Goal: Transaction & Acquisition: Purchase product/service

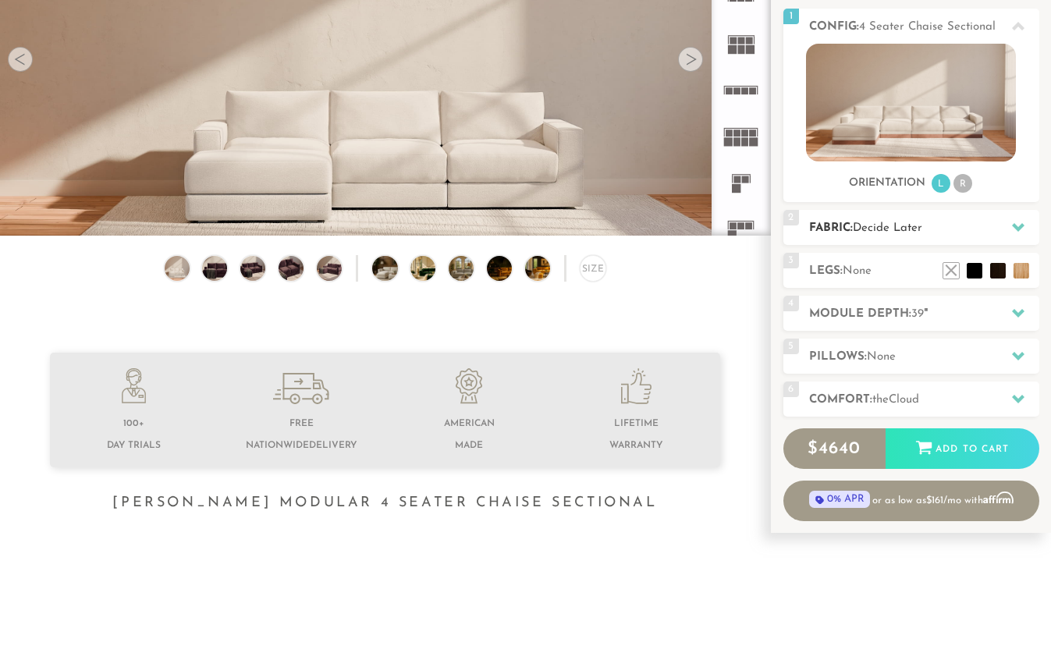
scroll to position [217, 0]
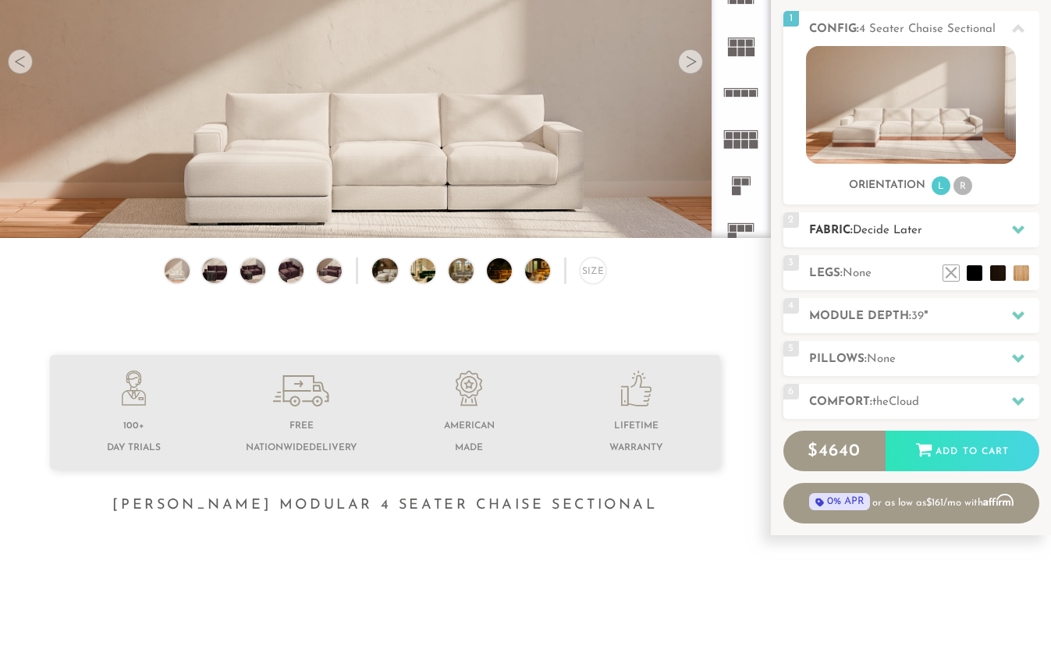
click at [845, 224] on h2 "Fabric: Decide Later" at bounding box center [924, 230] width 230 height 18
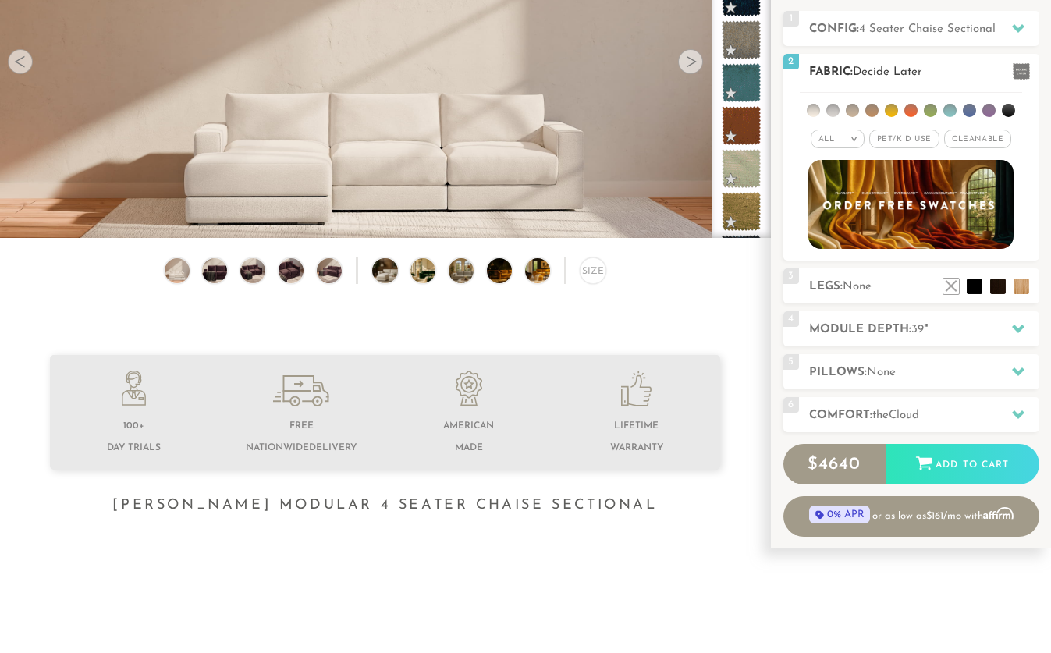
click at [849, 137] on em ">" at bounding box center [854, 139] width 12 height 8
click at [842, 239] on li "Durable" at bounding box center [837, 249] width 54 height 22
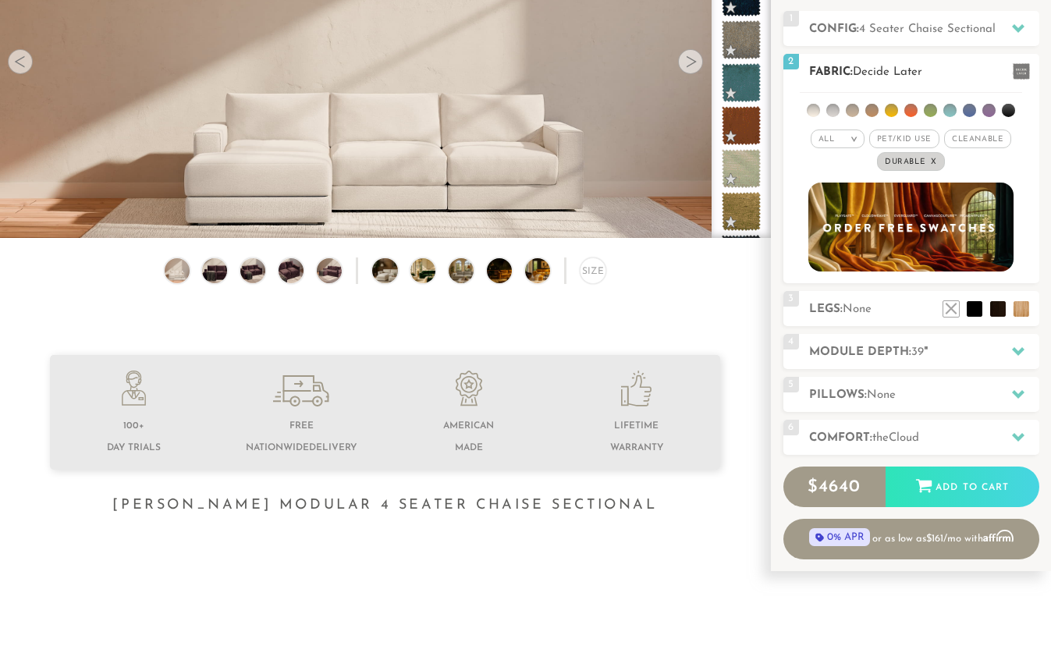
click at [968, 112] on li at bounding box center [968, 110] width 13 height 13
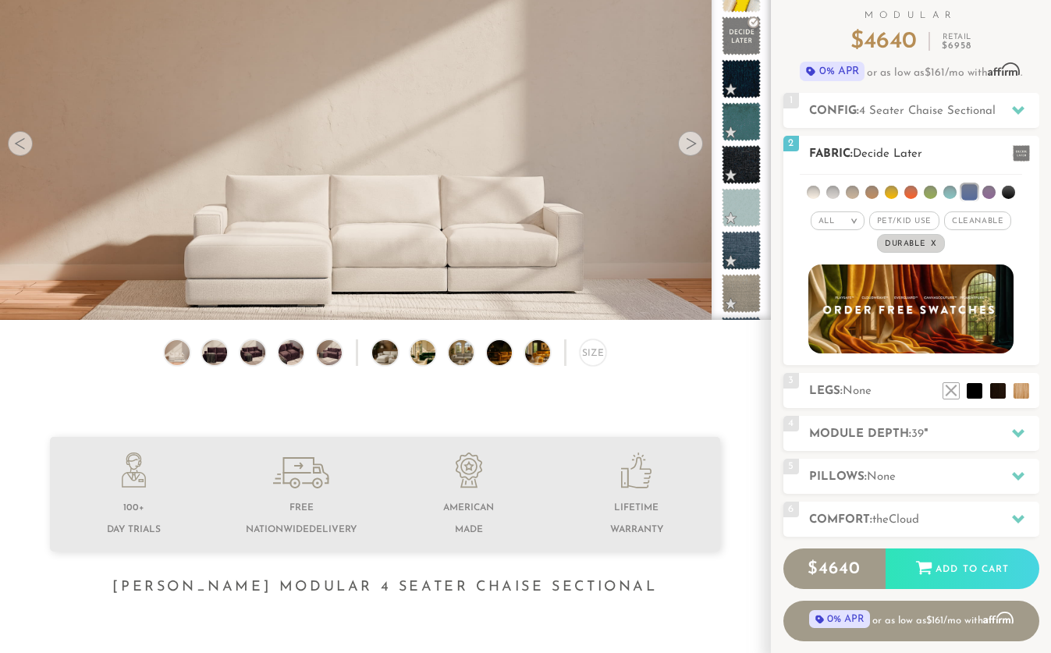
scroll to position [75, 0]
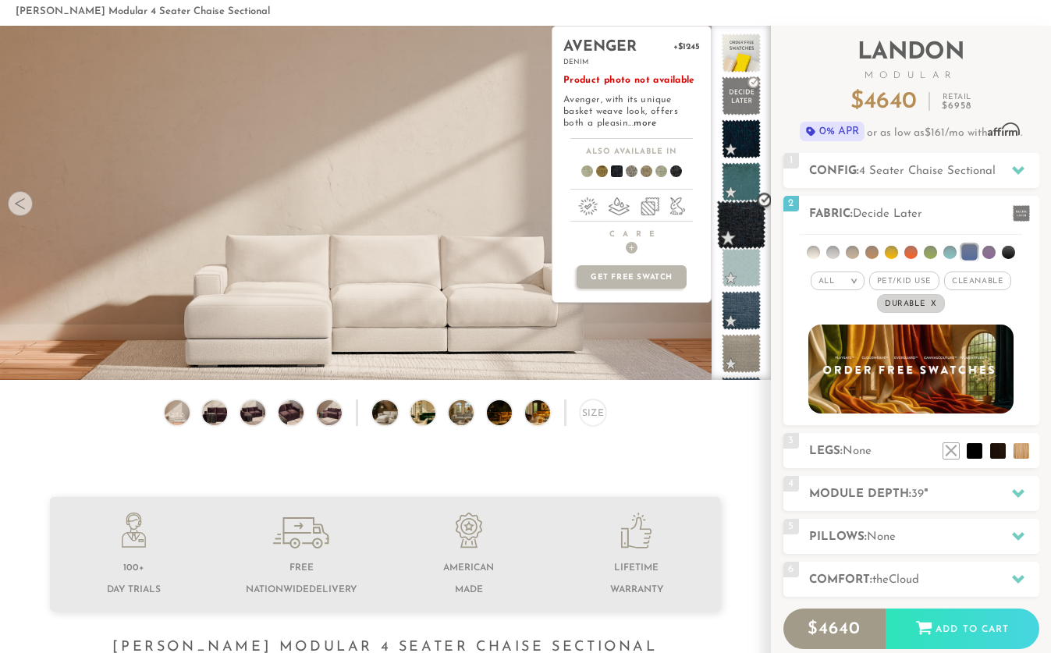
click at [739, 229] on span at bounding box center [741, 224] width 49 height 49
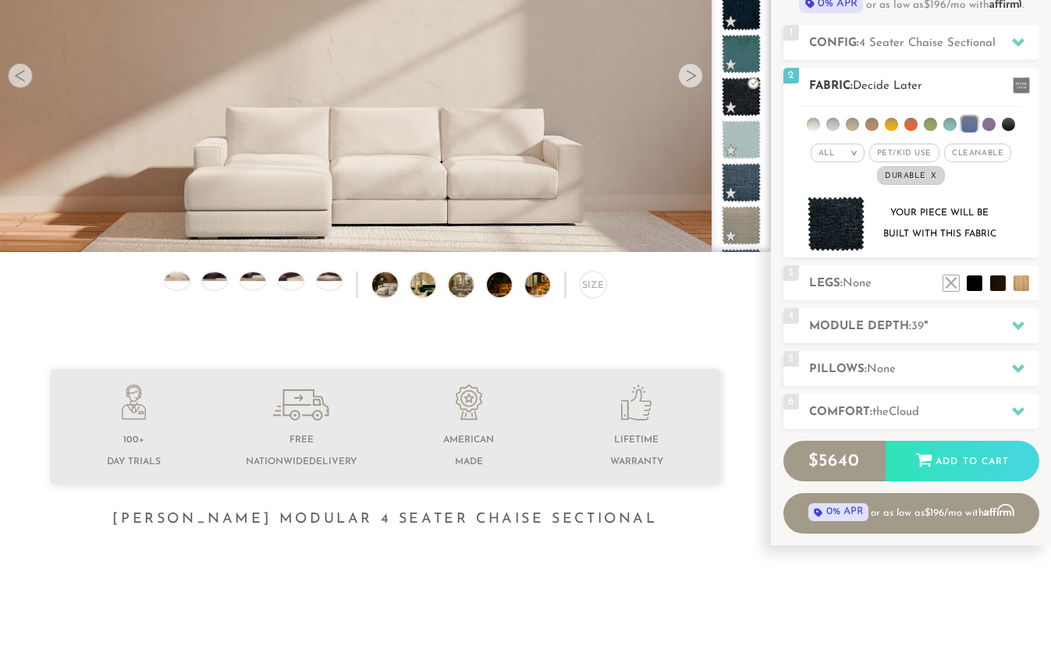
scroll to position [213, 0]
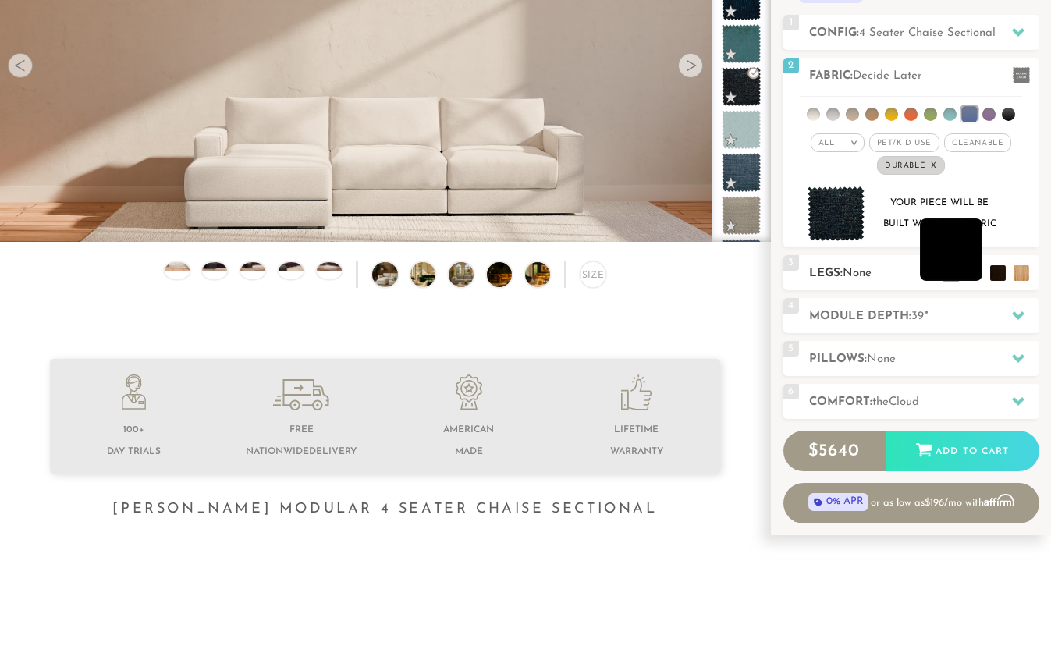
click at [970, 275] on li at bounding box center [950, 249] width 62 height 62
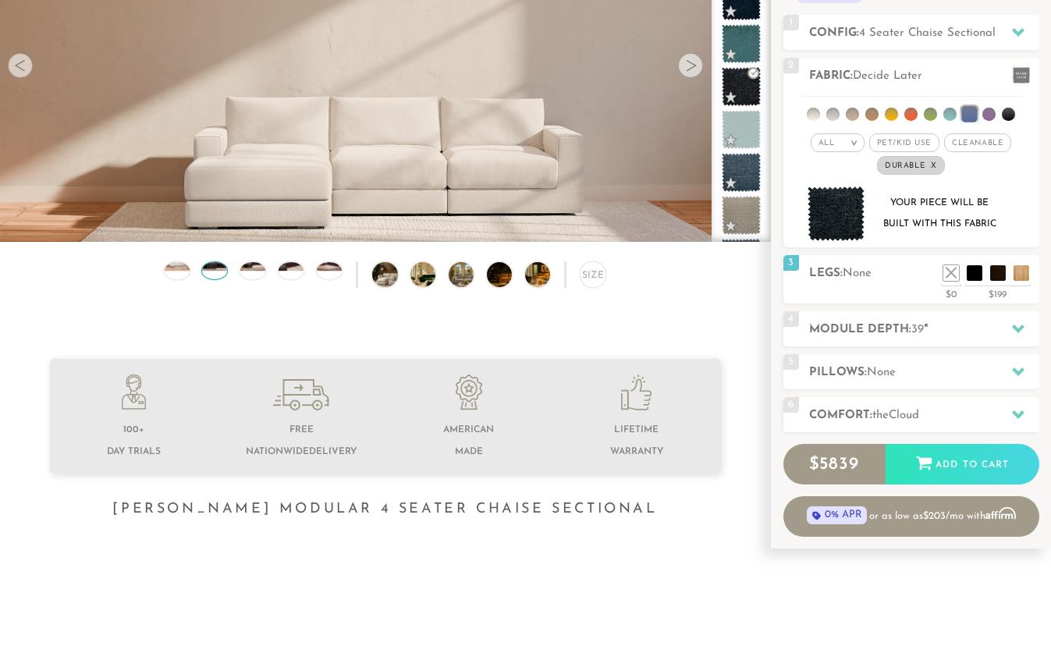
click at [220, 270] on img at bounding box center [215, 262] width 30 height 17
click at [249, 266] on img at bounding box center [253, 262] width 30 height 17
click at [936, 270] on li at bounding box center [927, 249] width 62 height 62
click at [895, 335] on h2 "Module Depth: 39 "" at bounding box center [924, 330] width 230 height 18
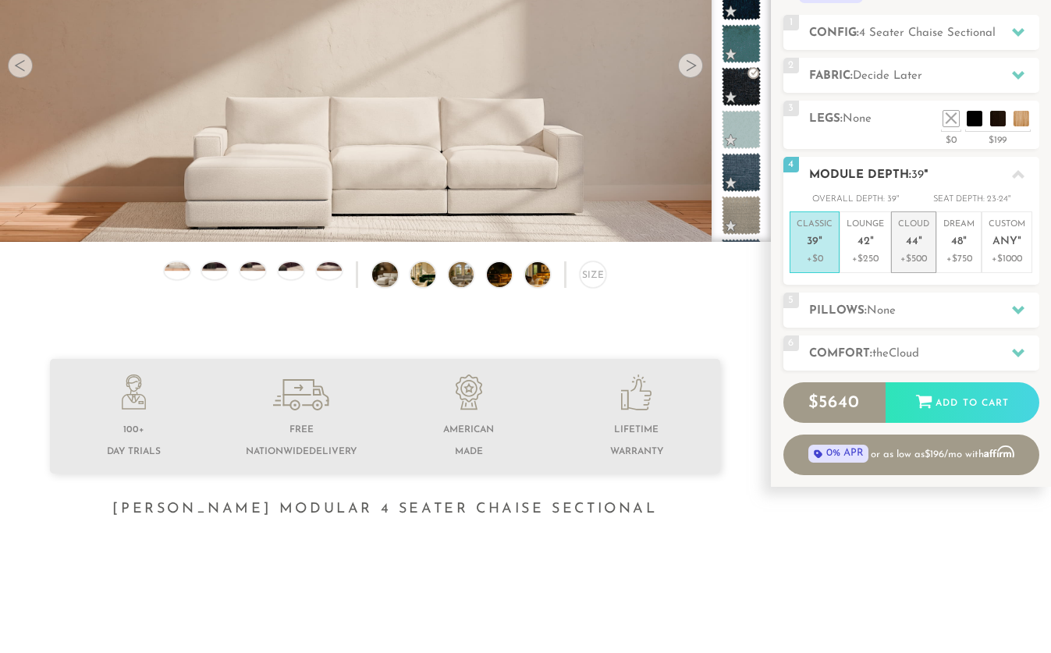
click at [914, 242] on span "44" at bounding box center [911, 242] width 12 height 13
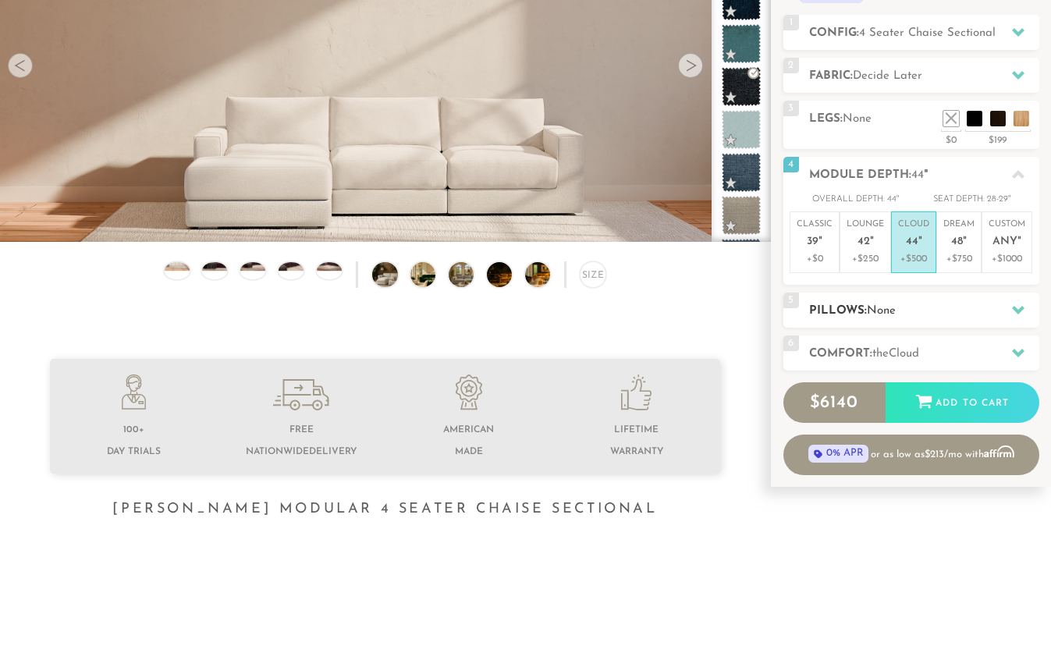
click at [893, 306] on span "None" at bounding box center [880, 311] width 29 height 12
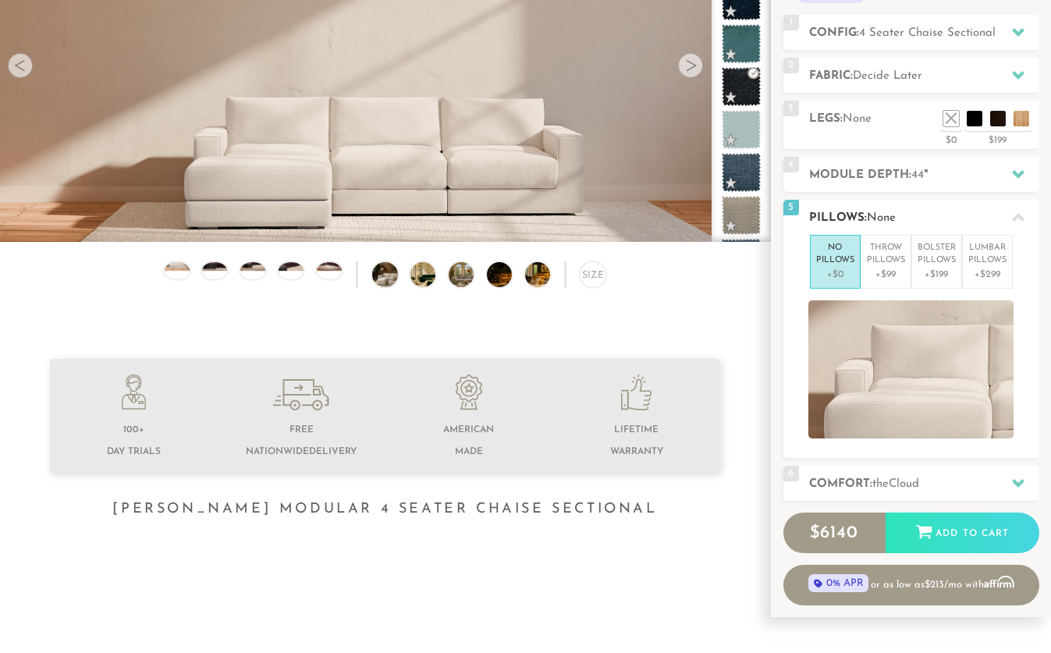
click at [1018, 215] on icon at bounding box center [1018, 217] width 12 height 9
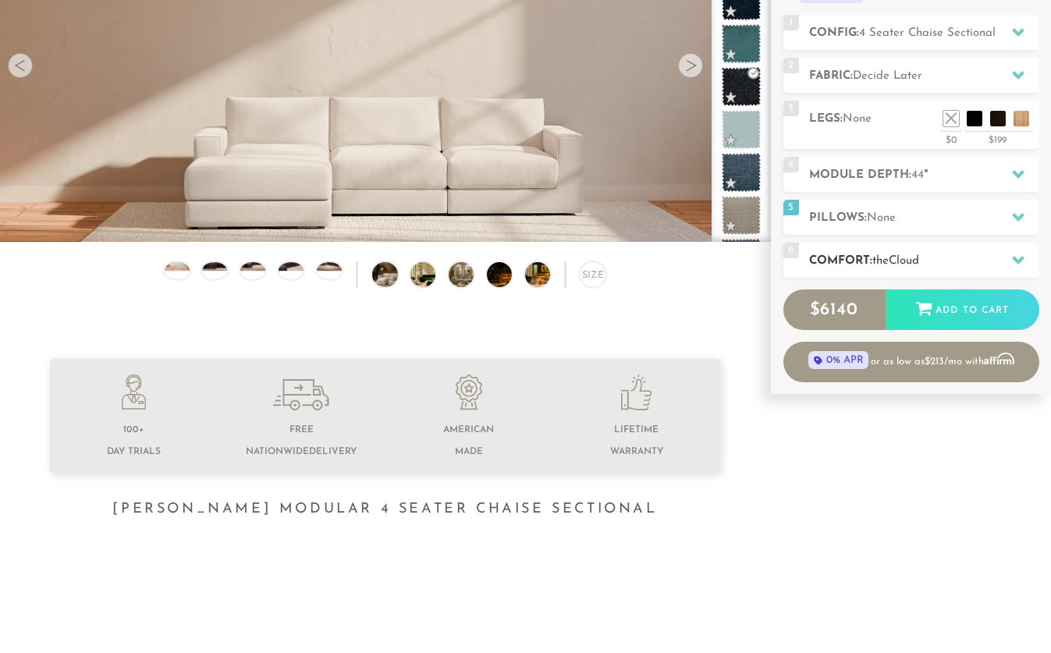
click at [971, 264] on h2 "Comfort: the Cloud" at bounding box center [924, 261] width 230 height 18
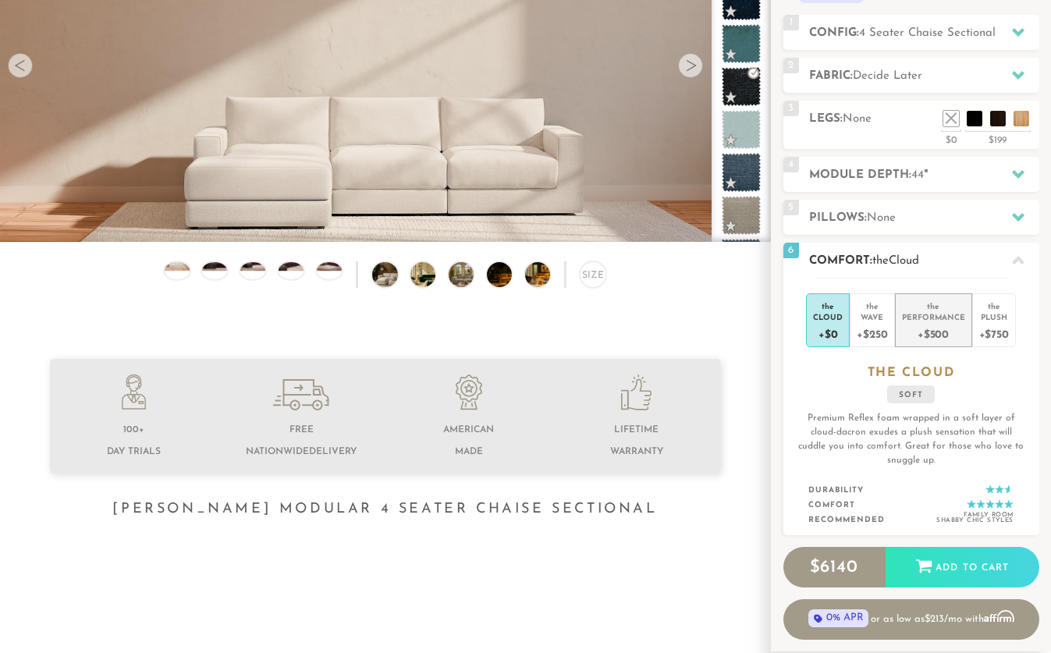
click at [930, 321] on div "Performance" at bounding box center [933, 316] width 63 height 11
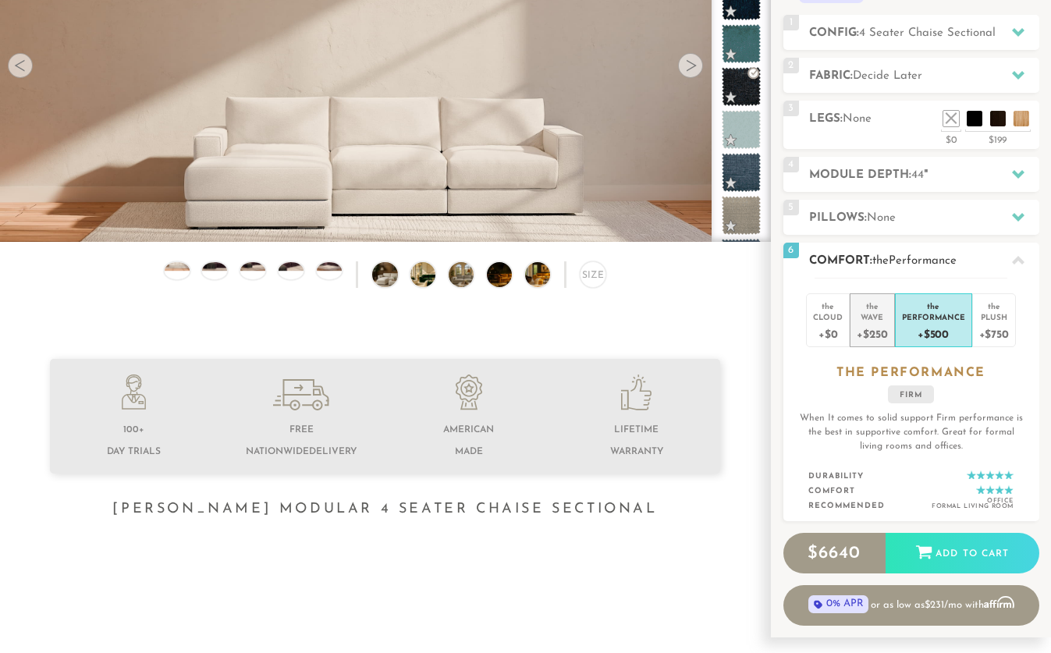
click at [870, 324] on div "+$250" at bounding box center [871, 333] width 30 height 23
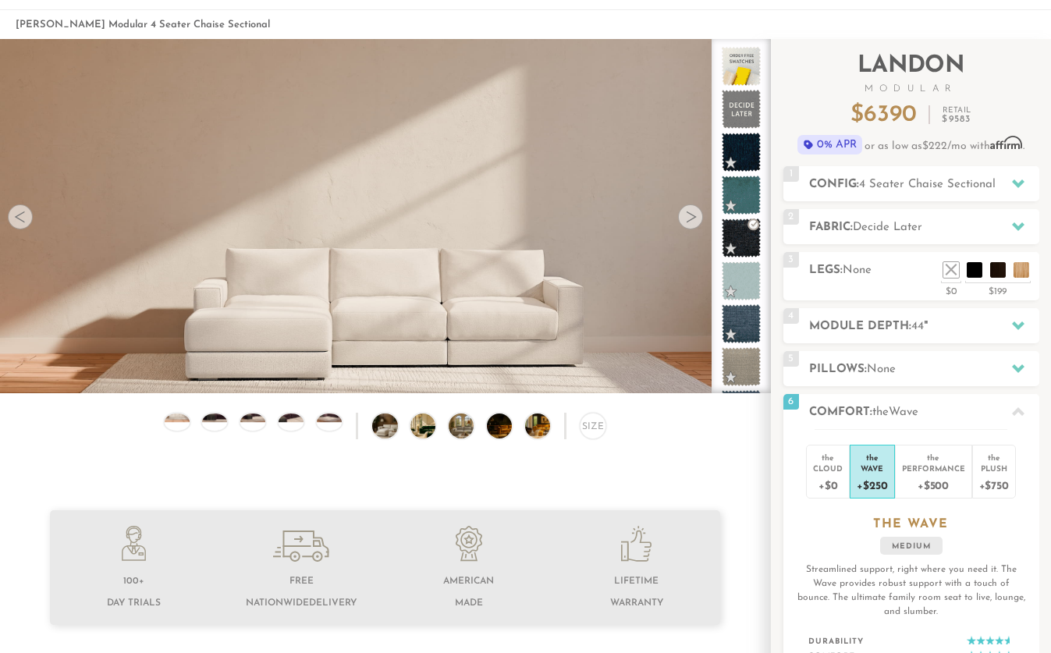
scroll to position [0, 0]
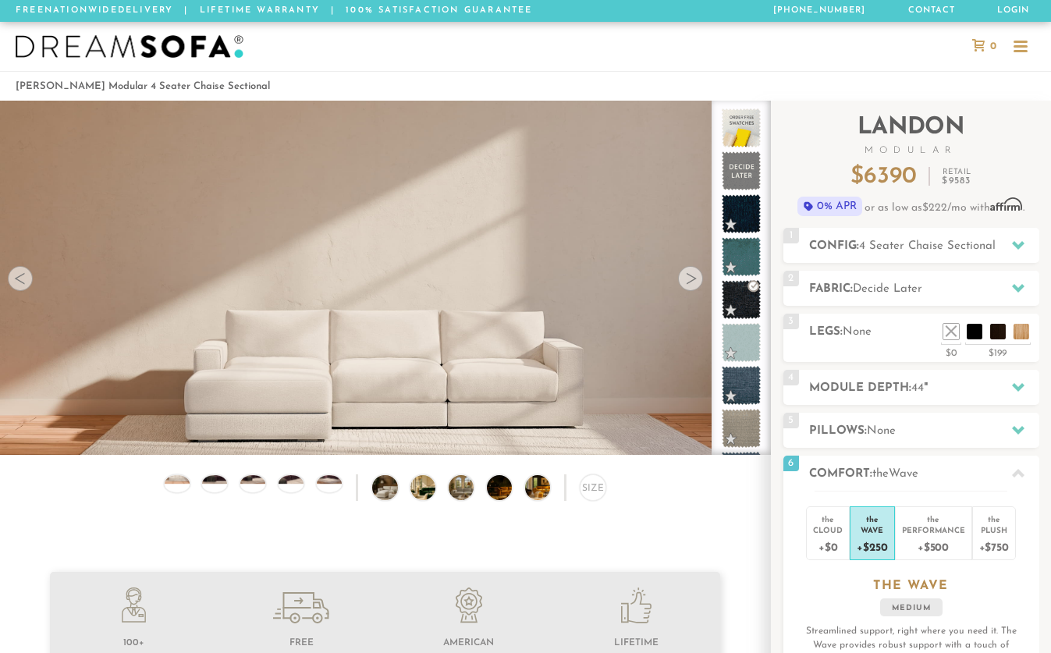
click at [690, 278] on div at bounding box center [690, 278] width 25 height 25
click at [689, 278] on div at bounding box center [690, 278] width 25 height 25
click at [909, 237] on h2 "Config: 4 Seater Chaise Sectional" at bounding box center [924, 246] width 230 height 18
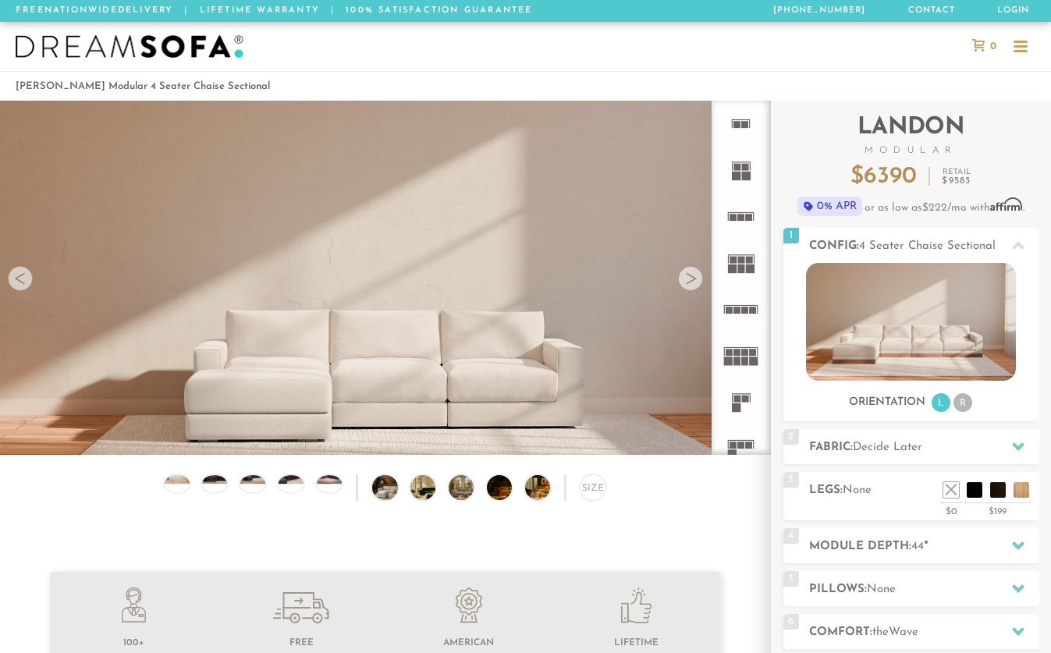
click at [690, 279] on div at bounding box center [690, 278] width 25 height 25
click at [687, 279] on div at bounding box center [690, 278] width 25 height 25
click at [381, 488] on img at bounding box center [394, 487] width 44 height 25
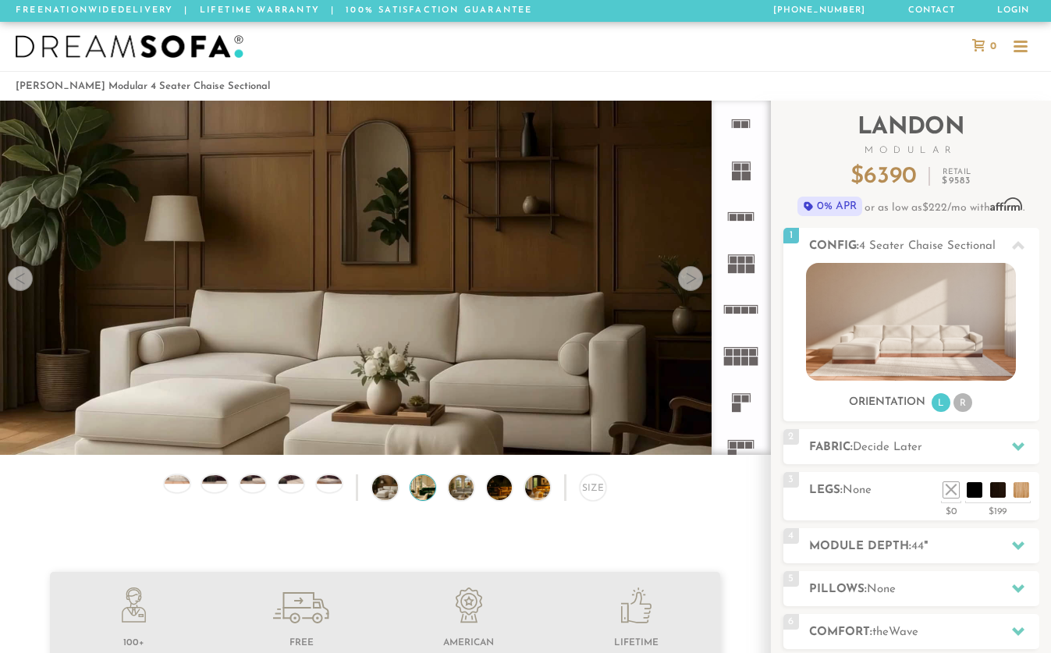
click at [416, 489] on img at bounding box center [432, 487] width 44 height 25
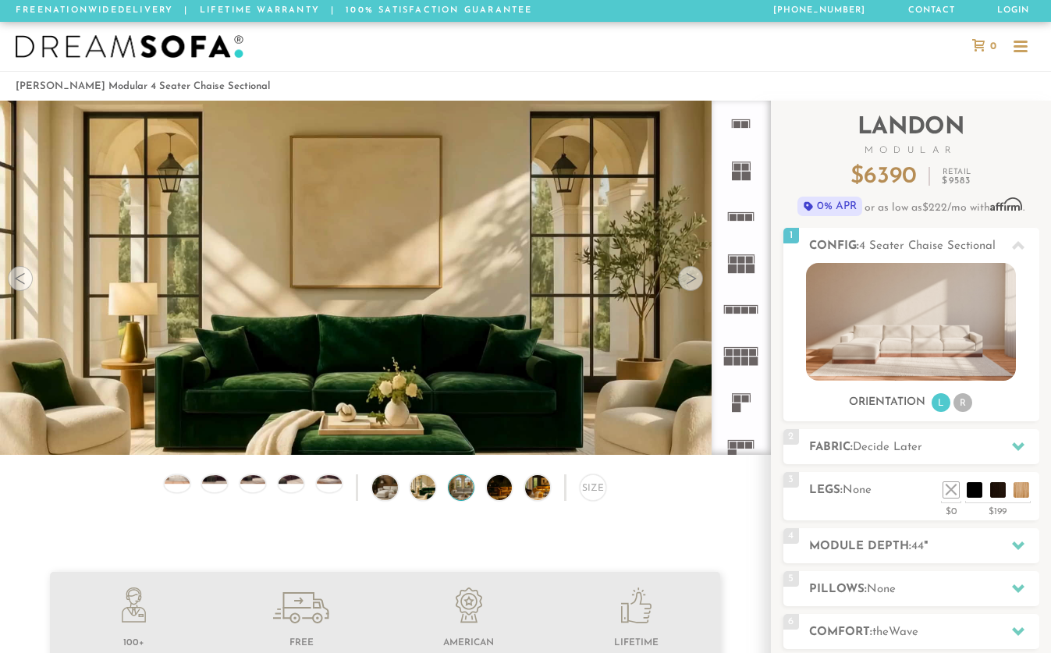
click at [451, 489] on img at bounding box center [470, 487] width 44 height 25
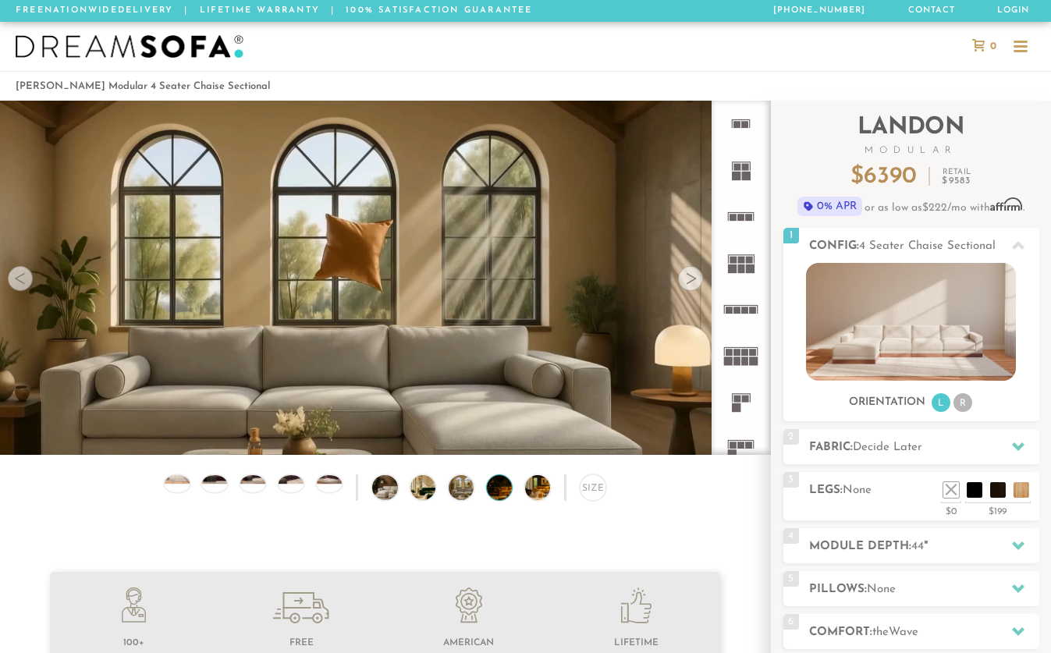
click at [497, 489] on img at bounding box center [509, 487] width 44 height 25
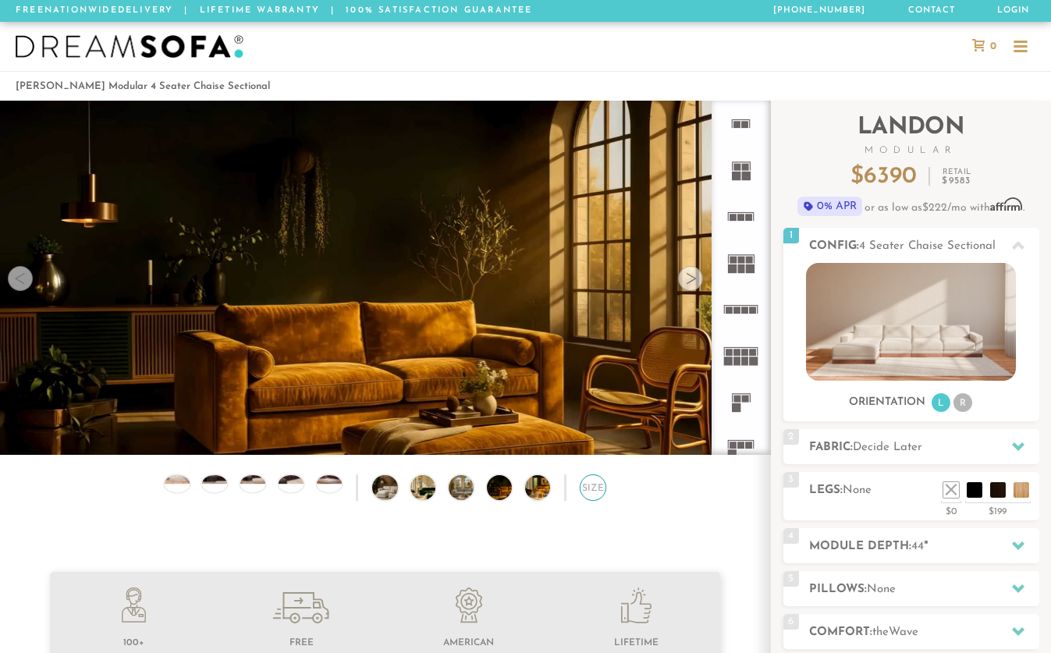
click at [590, 486] on div "Size" at bounding box center [592, 487] width 27 height 27
